Goal: Task Accomplishment & Management: Manage account settings

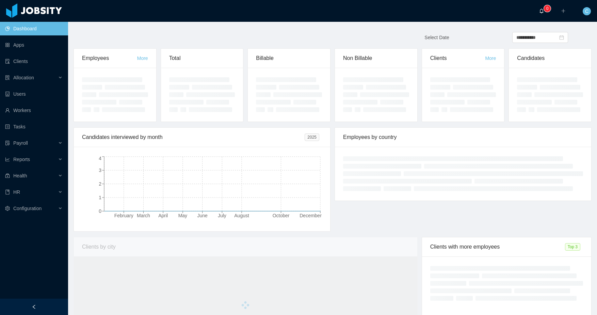
click at [545, 12] on span "0" at bounding box center [543, 11] width 8 height 5
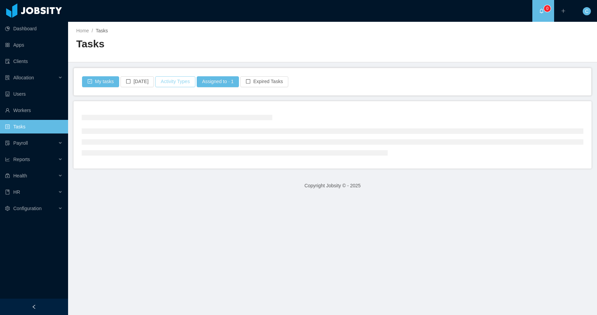
click at [171, 83] on button "Activity Types" at bounding box center [175, 81] width 40 height 11
click at [172, 111] on span "Select activity type" at bounding box center [175, 112] width 95 height 7
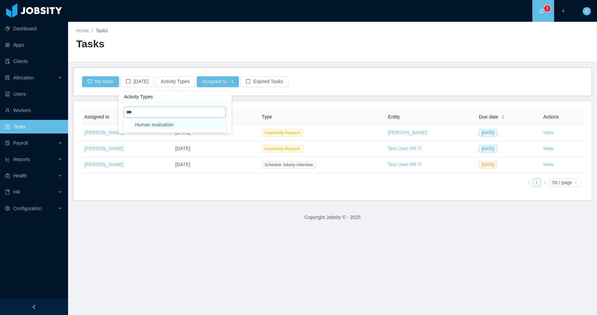
type input "***"
click at [165, 126] on span "Human evaluation" at bounding box center [154, 124] width 38 height 5
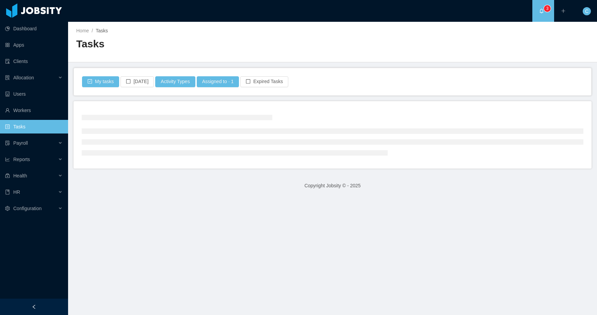
click at [286, 97] on main "Home / Tasks / Tasks My tasks Today Activity Types Assigned to · 1 Expired Task…" at bounding box center [332, 168] width 529 height 293
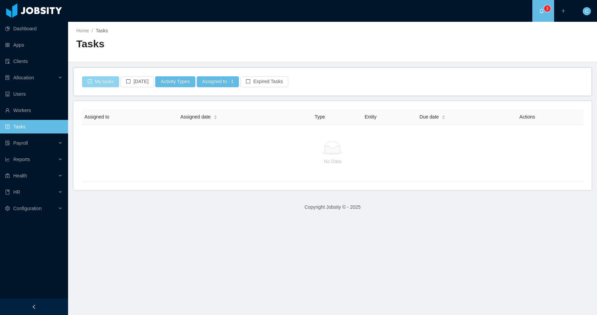
click at [107, 83] on button "My tasks" at bounding box center [100, 81] width 37 height 11
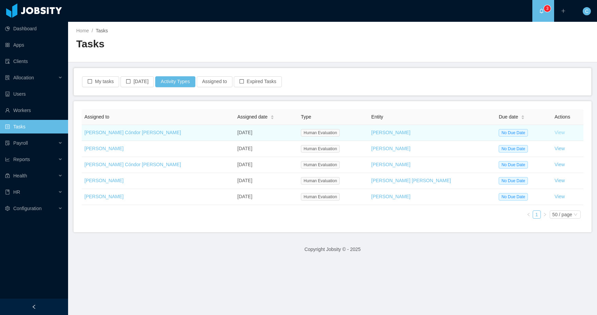
click at [555, 132] on link "View" at bounding box center [560, 132] width 10 height 5
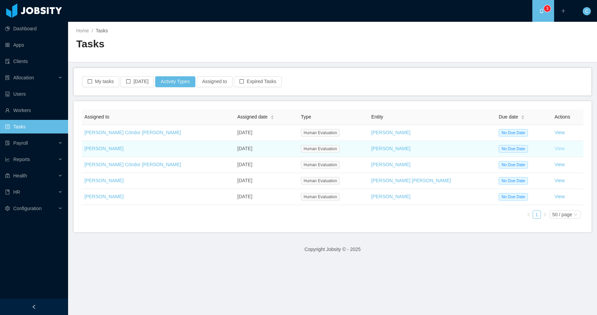
click at [555, 149] on link "View" at bounding box center [560, 148] width 10 height 5
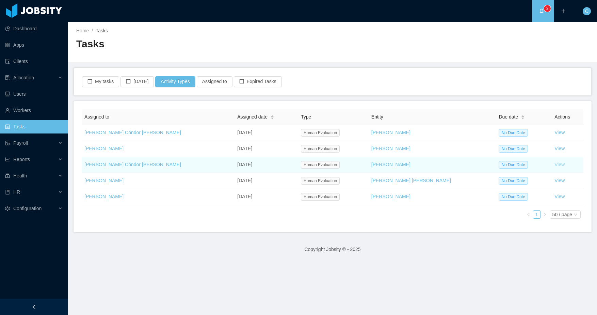
click at [555, 167] on link "View" at bounding box center [560, 164] width 10 height 5
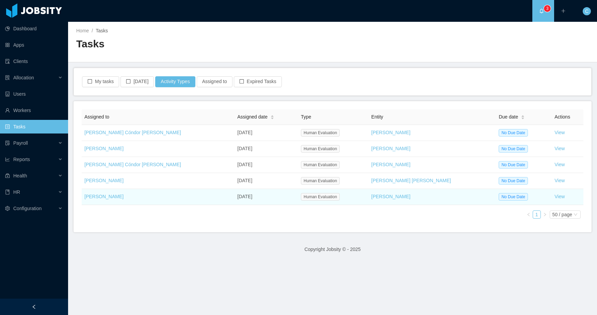
drag, startPoint x: 549, startPoint y: 180, endPoint x: 549, endPoint y: 190, distance: 10.6
click at [555, 180] on link "View" at bounding box center [560, 180] width 10 height 5
click at [555, 198] on link "View" at bounding box center [560, 196] width 10 height 5
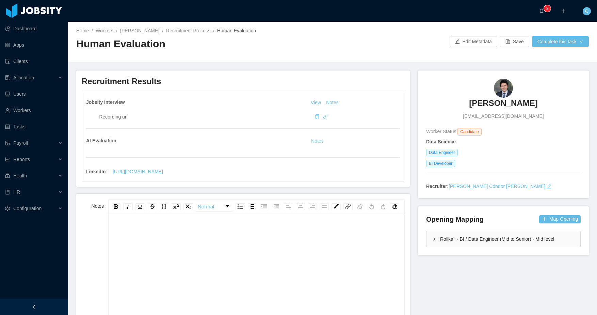
click at [319, 138] on button "Notes" at bounding box center [317, 141] width 18 height 8
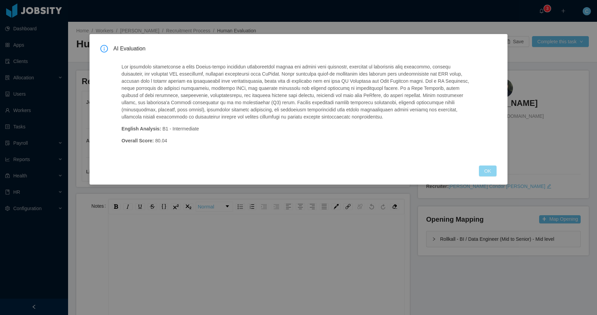
click at [486, 173] on button "OK" at bounding box center [488, 170] width 18 height 11
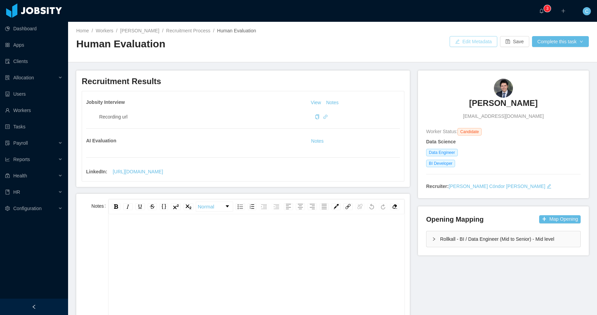
click at [460, 39] on button "Edit Metadata" at bounding box center [474, 41] width 48 height 11
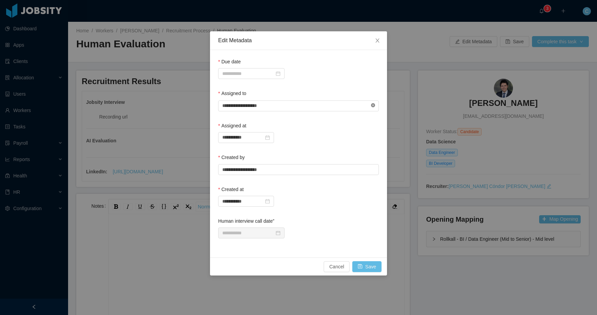
click at [375, 105] on icon "icon: close-circle" at bounding box center [373, 105] width 4 height 4
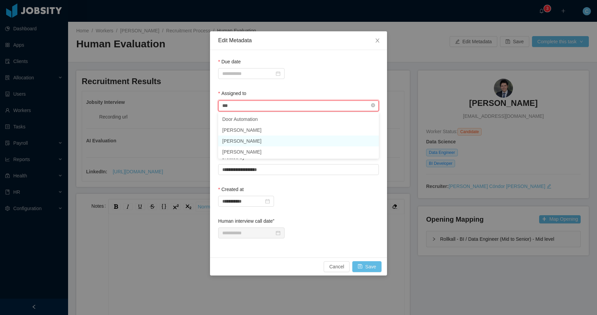
click at [255, 142] on li "Matias Marin" at bounding box center [298, 141] width 161 height 11
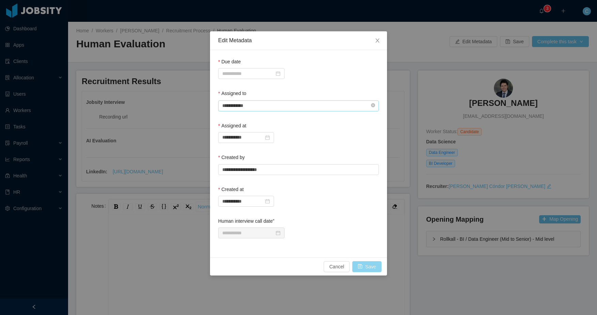
type input "**********"
click at [369, 267] on button "Save" at bounding box center [366, 266] width 29 height 11
click at [379, 41] on icon "icon: close" at bounding box center [377, 40] width 5 height 5
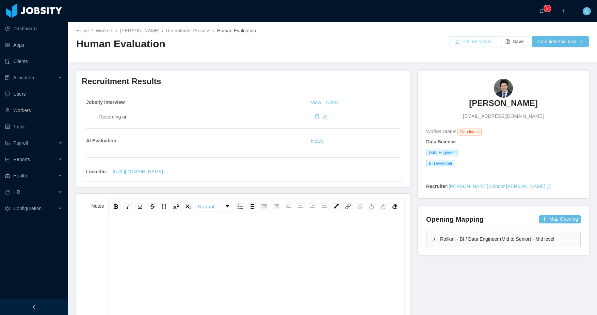
click at [475, 42] on button "Edit Metadata" at bounding box center [474, 41] width 48 height 11
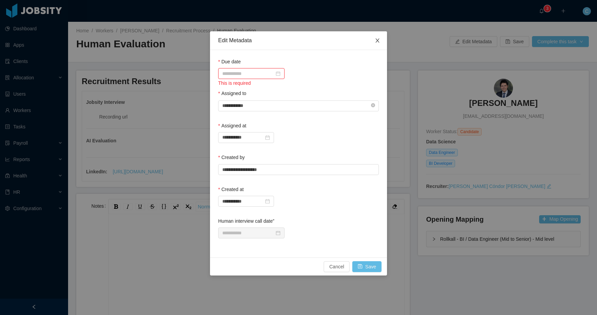
click at [377, 40] on icon "icon: close" at bounding box center [377, 40] width 5 height 5
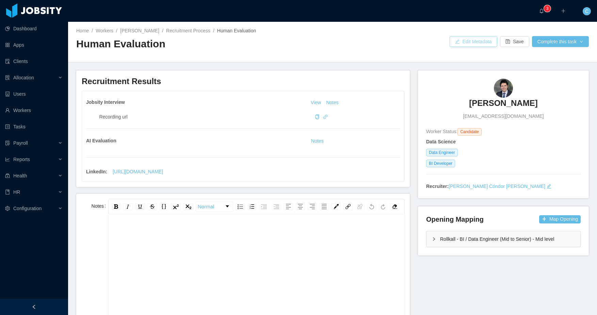
click at [459, 42] on button "Edit Metadata" at bounding box center [474, 41] width 48 height 11
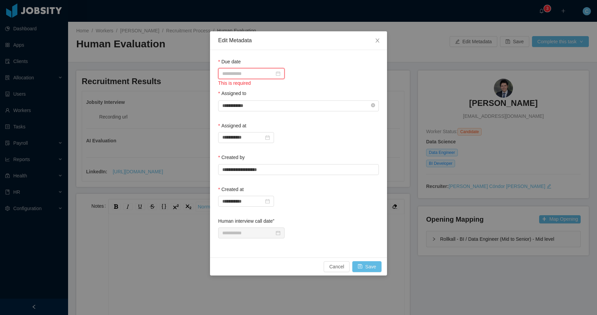
click at [251, 74] on input at bounding box center [251, 73] width 66 height 11
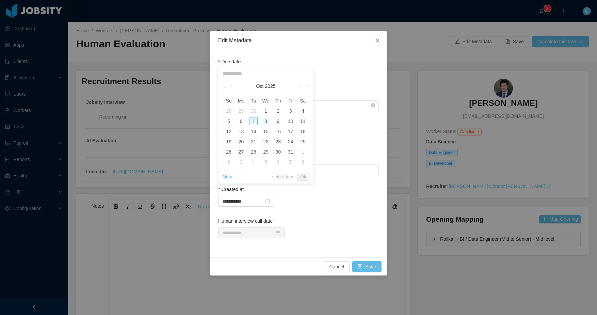
click at [266, 120] on div "8" at bounding box center [266, 121] width 8 height 8
type input "**********"
click at [303, 176] on link "Ok" at bounding box center [304, 177] width 12 height 8
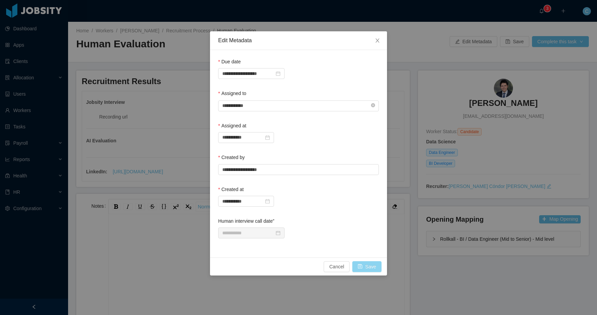
click at [373, 266] on button "Save" at bounding box center [366, 266] width 29 height 11
drag, startPoint x: 376, startPoint y: 41, endPoint x: 373, endPoint y: 45, distance: 4.9
click at [375, 42] on icon "icon: close" at bounding box center [377, 40] width 5 height 5
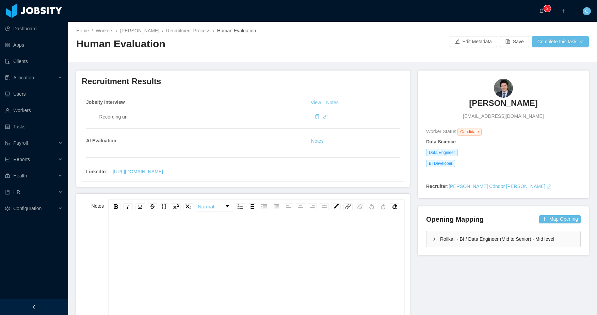
click at [192, 227] on div "rdw-editor" at bounding box center [256, 233] width 285 height 14
click at [468, 41] on button "Edit Metadata" at bounding box center [474, 41] width 48 height 11
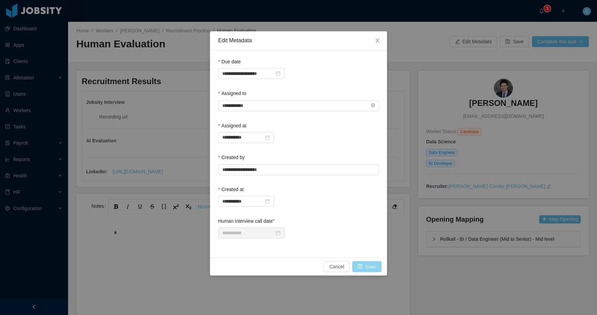
click at [361, 265] on button "Save" at bounding box center [366, 266] width 29 height 11
click at [375, 265] on button "Save" at bounding box center [366, 266] width 29 height 11
click at [369, 263] on button "Save" at bounding box center [366, 266] width 29 height 11
click at [376, 264] on button "Save" at bounding box center [366, 266] width 29 height 11
click at [363, 263] on button "Save" at bounding box center [366, 266] width 29 height 11
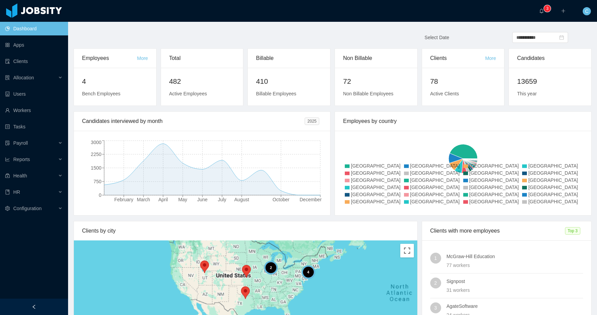
click at [348, 44] on div "**********" at bounding box center [332, 40] width 527 height 16
click at [56, 207] on div "Configuration" at bounding box center [34, 209] width 68 height 14
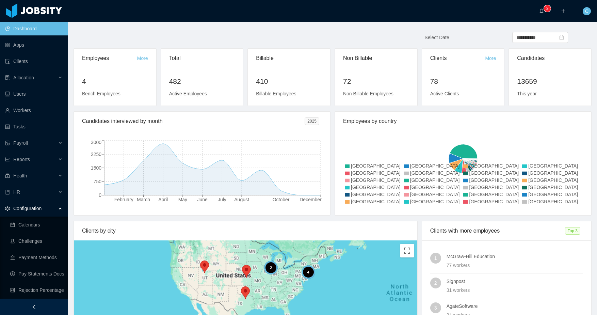
scroll to position [81, 0]
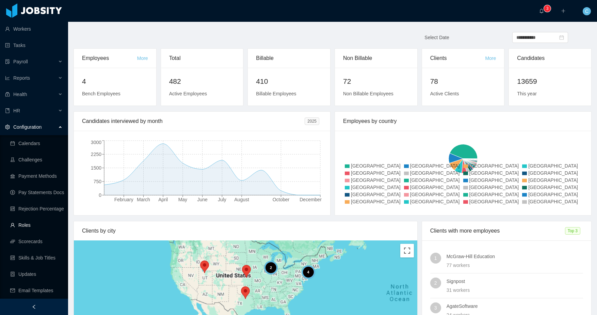
click at [26, 223] on link "Roles" at bounding box center [36, 225] width 52 height 14
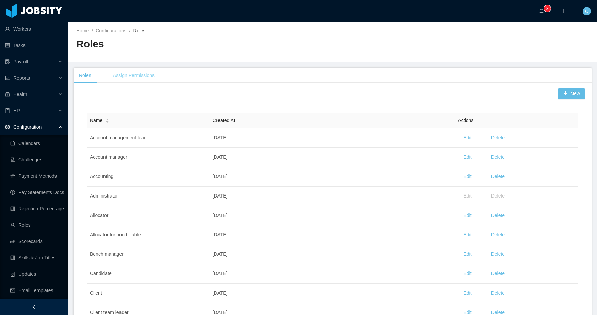
click at [142, 76] on div "Assign Permissions" at bounding box center [134, 75] width 42 height 7
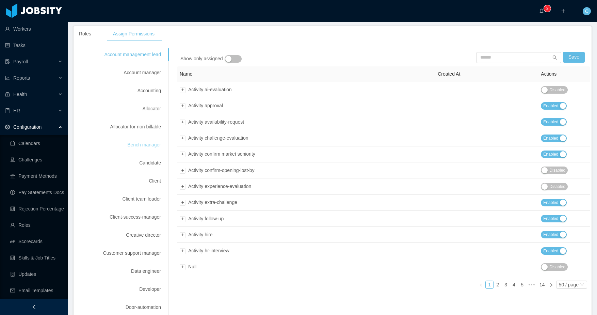
scroll to position [43, 0]
click at [575, 287] on div "50 / page" at bounding box center [569, 283] width 20 height 7
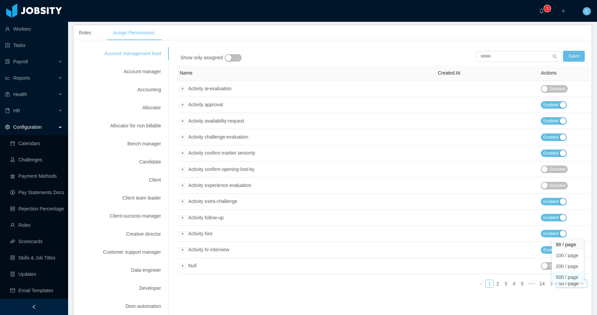
click at [574, 279] on li "500 / page" at bounding box center [568, 277] width 32 height 11
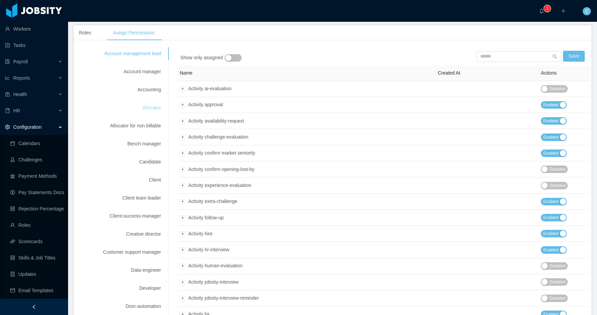
click at [157, 109] on div "Allocator" at bounding box center [122, 107] width 94 height 13
click at [526, 58] on input "text" at bounding box center [518, 56] width 85 height 11
type input "*****"
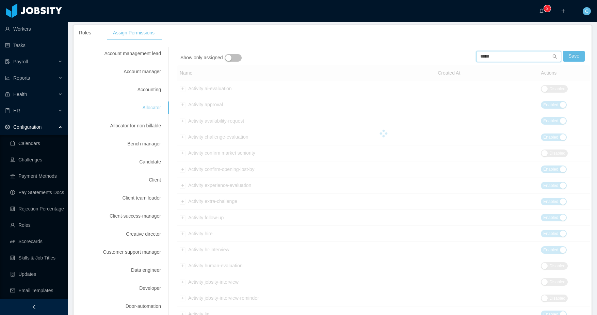
type input "*****"
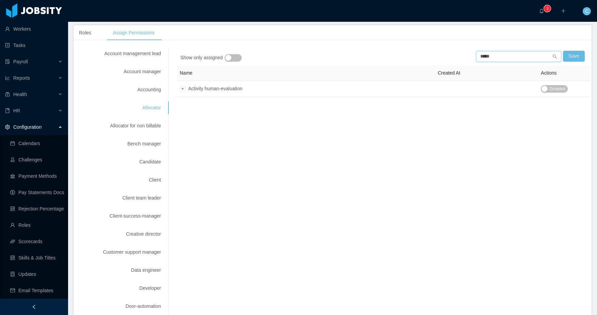
click at [488, 57] on input "*****" at bounding box center [518, 56] width 85 height 11
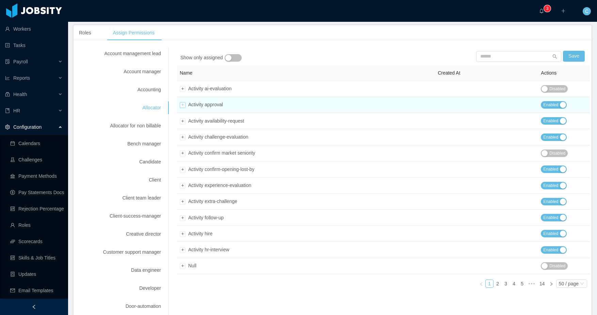
drag, startPoint x: 187, startPoint y: 106, endPoint x: 183, endPoint y: 107, distance: 4.1
click at [186, 106] on div "Expand row" at bounding box center [183, 105] width 6 height 6
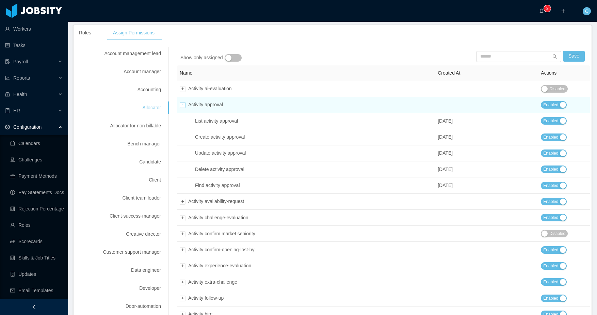
click at [183, 107] on div "Collapse row" at bounding box center [183, 105] width 6 height 6
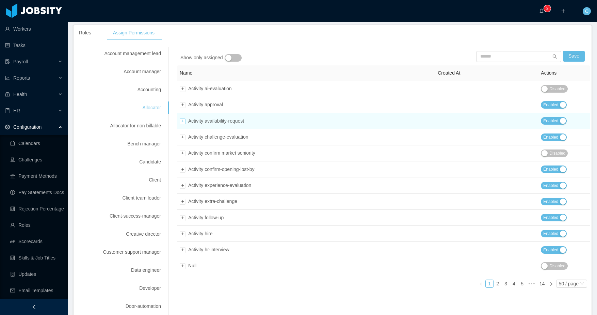
click at [185, 119] on div "Expand row" at bounding box center [183, 121] width 6 height 6
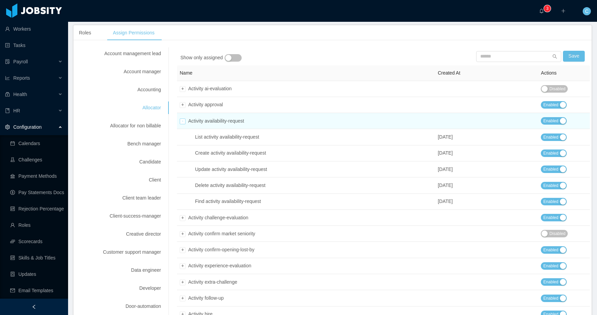
click at [185, 119] on div "Collapse row" at bounding box center [183, 121] width 6 height 6
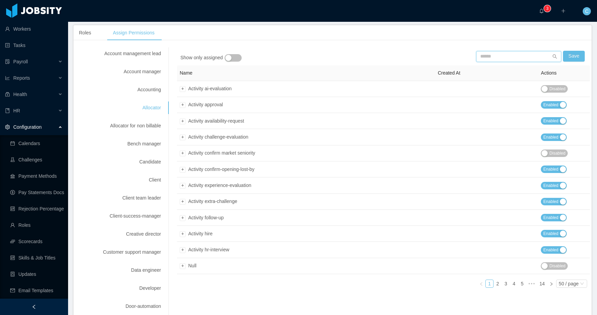
click at [493, 53] on input "text" at bounding box center [518, 56] width 85 height 11
type input "*"
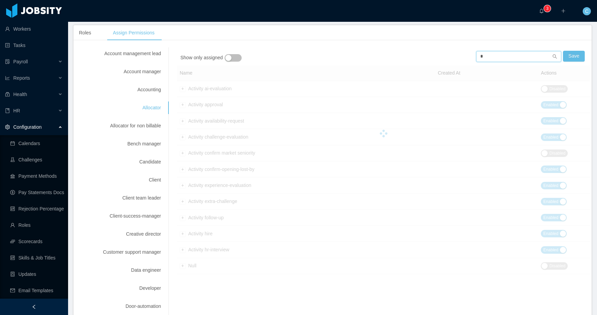
type input "**"
type input "***"
type input "****"
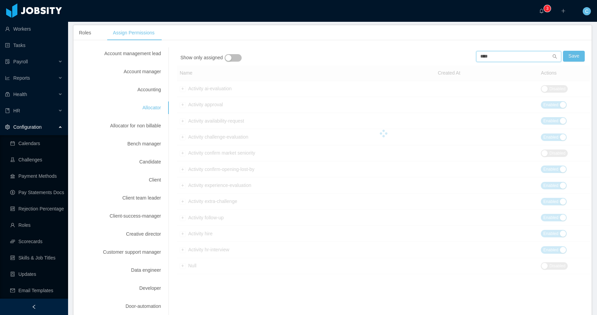
type input "*****"
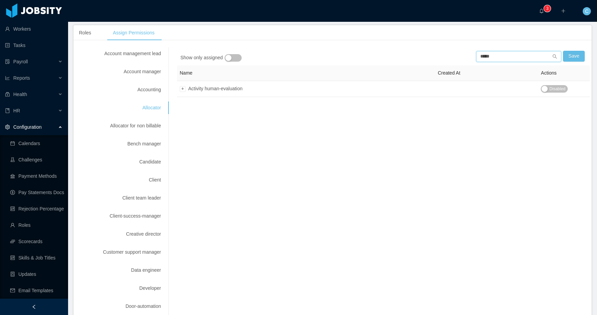
scroll to position [42, 0]
click at [490, 57] on input "*****" at bounding box center [518, 57] width 85 height 11
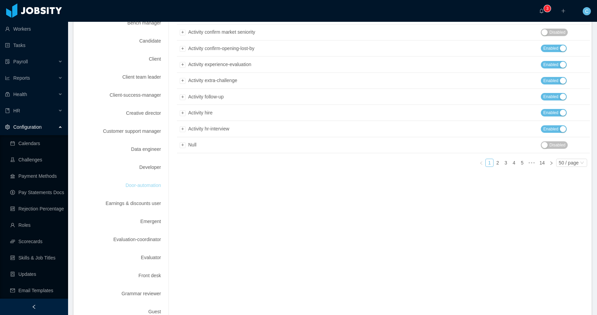
scroll to position [164, 0]
click at [154, 240] on div "Evaluation-coordinator" at bounding box center [122, 239] width 94 height 13
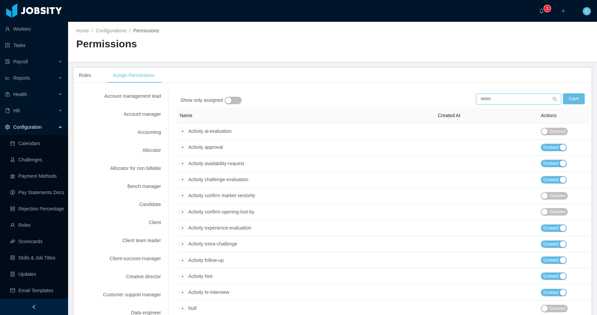
click at [487, 102] on input "text" at bounding box center [518, 99] width 85 height 11
type input "*"
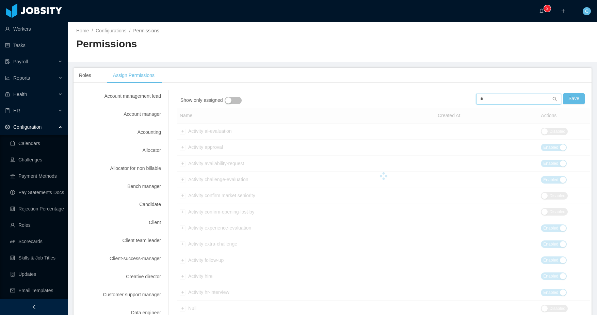
type input "**"
type input "***"
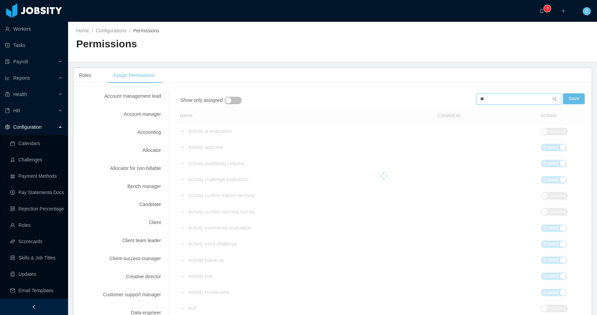
type input "***"
type input "****"
type input "*****"
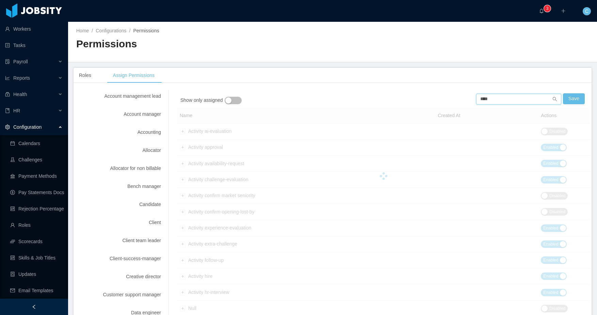
type input "*****"
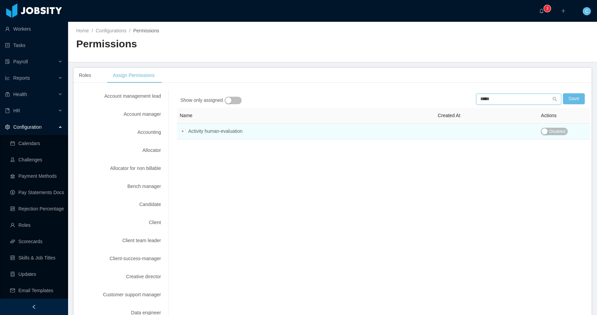
type input "*****"
click at [556, 134] on span "Disabled" at bounding box center [558, 131] width 16 height 7
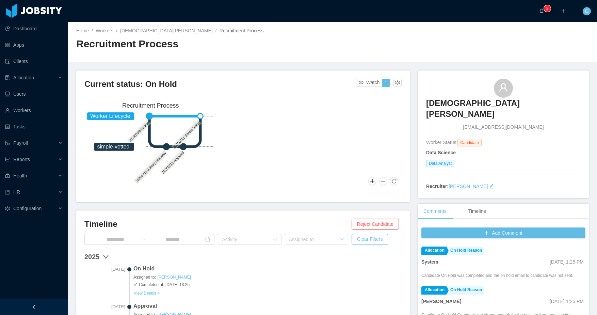
click at [376, 47] on div "Home / Workers / [DEMOGRAPHIC_DATA][PERSON_NAME] / Recruitment Process / Recrui…" at bounding box center [332, 42] width 529 height 41
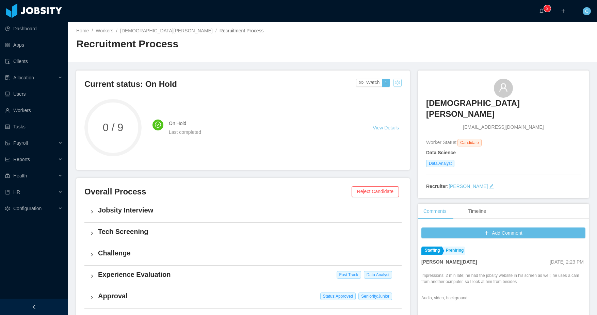
click at [397, 81] on button "button" at bounding box center [398, 83] width 8 height 8
click at [387, 104] on div "Change status" at bounding box center [381, 103] width 31 height 7
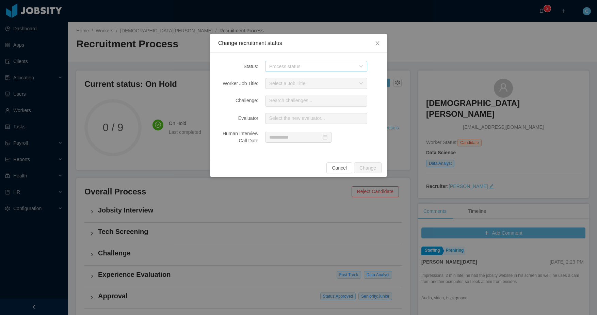
click at [305, 68] on div "Process status" at bounding box center [312, 66] width 86 height 7
click at [283, 53] on div "Status: Process status Worker Job Title: Select a Job Title Challenge: Search c…" at bounding box center [298, 106] width 177 height 106
click at [345, 64] on div "Process status" at bounding box center [312, 66] width 86 height 7
drag, startPoint x: 378, startPoint y: 64, endPoint x: 381, endPoint y: 44, distance: 20.1
click at [378, 61] on div "Process status" at bounding box center [322, 66] width 114 height 11
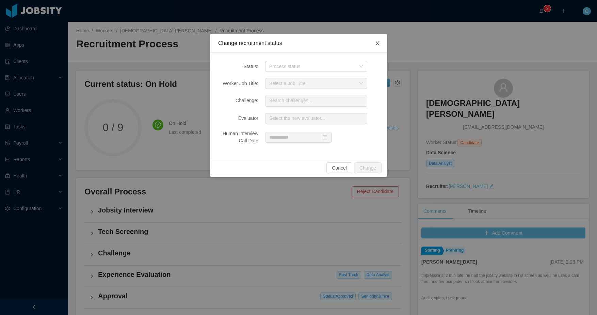
click at [379, 42] on icon "icon: close" at bounding box center [377, 43] width 5 height 5
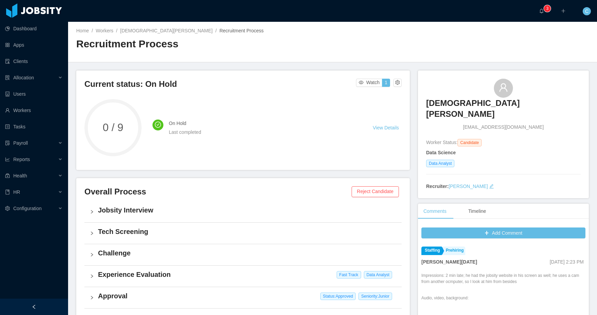
click at [404, 75] on div "Current status: On Hold Watch 1 0 / 9 On Hold Last completed View Details" at bounding box center [243, 119] width 334 height 99
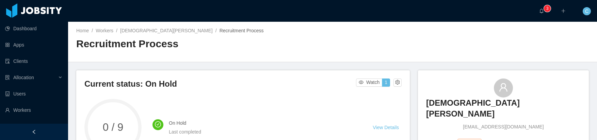
click at [267, 55] on div "Recruitment Process" at bounding box center [204, 46] width 256 height 19
click at [399, 84] on button "button" at bounding box center [398, 83] width 8 height 8
click at [378, 107] on div "Change status" at bounding box center [381, 103] width 31 height 7
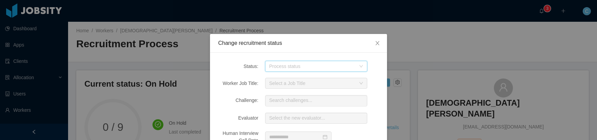
click at [268, 62] on div "Process status" at bounding box center [316, 66] width 102 height 11
click at [275, 64] on div "Process status" at bounding box center [312, 66] width 86 height 7
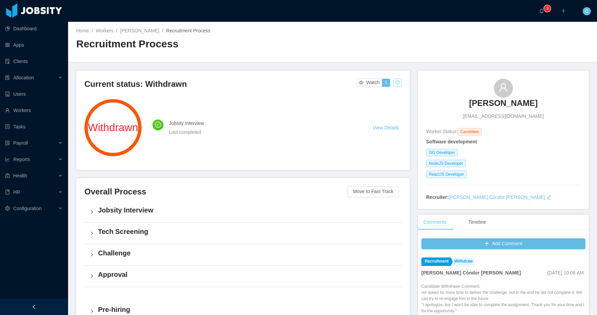
click at [396, 80] on button "button" at bounding box center [398, 83] width 8 height 8
click at [382, 104] on div "Change status" at bounding box center [381, 103] width 31 height 7
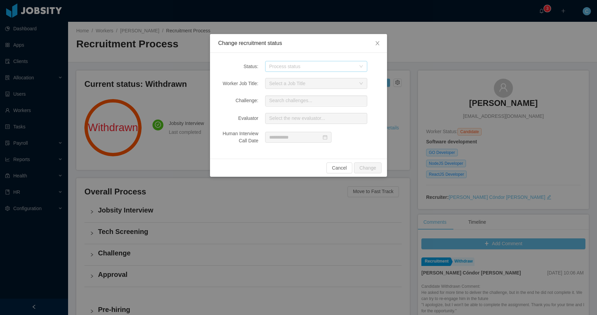
click at [300, 63] on div "Process status" at bounding box center [312, 66] width 86 height 7
drag, startPoint x: 394, startPoint y: 29, endPoint x: 126, endPoint y: 132, distance: 287.5
click at [394, 29] on div "Change recruitment status Status: Process status Worker Job Title: Select a Job…" at bounding box center [298, 157] width 597 height 315
click at [380, 44] on icon "icon: close" at bounding box center [377, 43] width 5 height 5
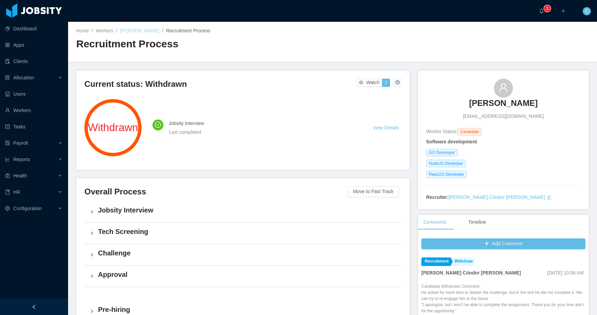
click at [147, 30] on link "[PERSON_NAME]" at bounding box center [139, 30] width 39 height 5
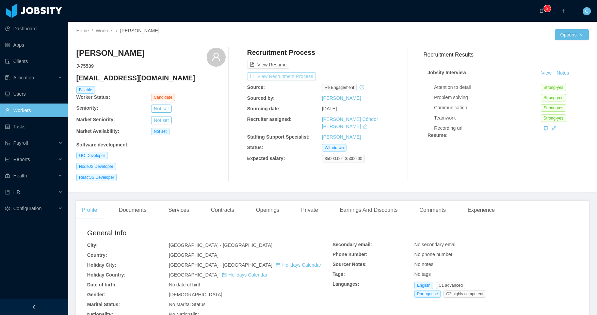
click at [293, 76] on button "View Recruitment Process" at bounding box center [281, 76] width 69 height 8
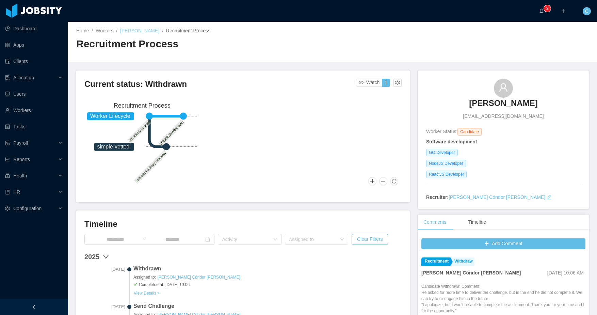
click at [132, 31] on link "[PERSON_NAME]" at bounding box center [139, 30] width 39 height 5
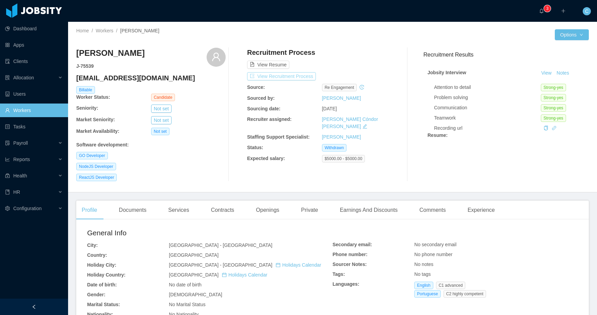
click at [277, 77] on button "View Recruitment Process" at bounding box center [281, 76] width 69 height 8
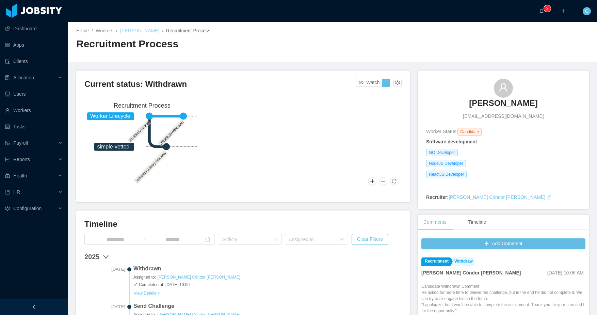
click at [147, 33] on link "[PERSON_NAME]" at bounding box center [139, 30] width 39 height 5
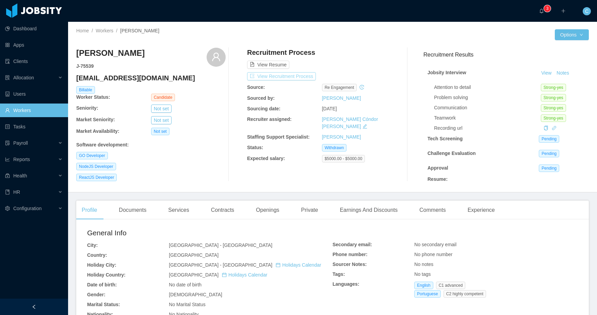
click at [265, 77] on button "View Recruitment Process" at bounding box center [281, 76] width 69 height 8
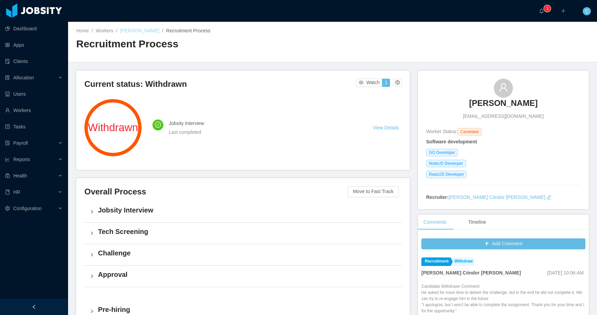
click at [145, 29] on link "[PERSON_NAME]" at bounding box center [139, 30] width 39 height 5
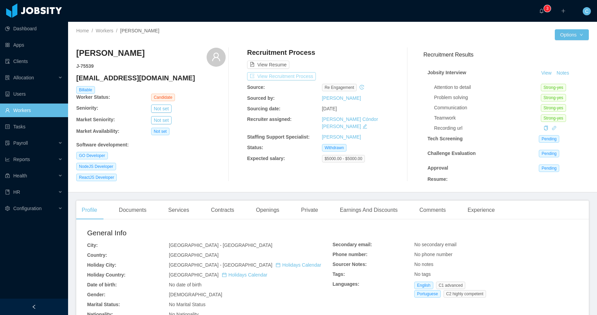
click at [285, 76] on button "View Recruitment Process" at bounding box center [281, 76] width 69 height 8
